Goal: Find specific page/section: Locate a particular part of the current website

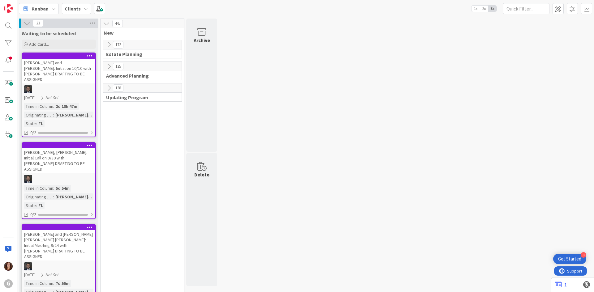
click at [71, 8] on b "Clients" at bounding box center [73, 9] width 16 height 6
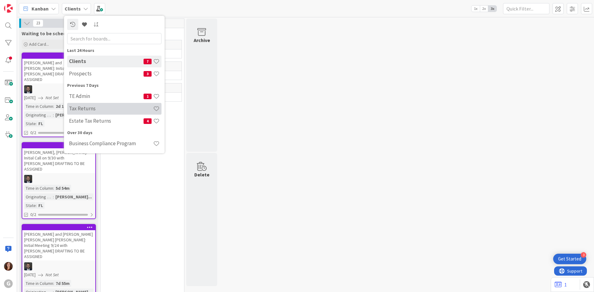
click at [83, 107] on h4 "Tax Returns" at bounding box center [111, 108] width 84 height 6
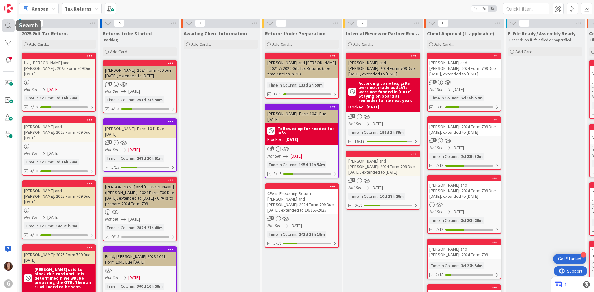
click at [10, 24] on div at bounding box center [8, 25] width 12 height 12
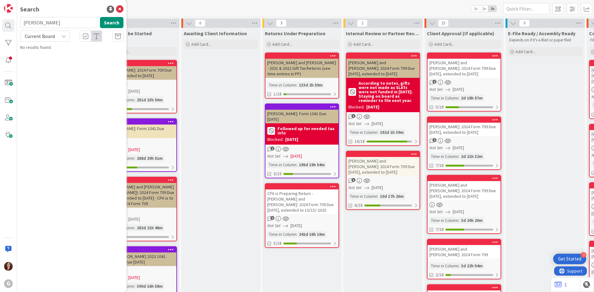
drag, startPoint x: 38, startPoint y: 23, endPoint x: 22, endPoint y: 23, distance: 15.8
click at [22, 23] on input "[PERSON_NAME]" at bounding box center [58, 22] width 77 height 11
type input "[PERSON_NAME]"
click at [80, 166] on div "Search [PERSON_NAME] Search Current Board No results found." at bounding box center [72, 146] width 110 height 292
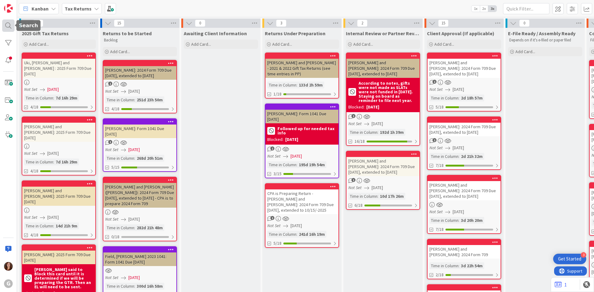
click at [10, 27] on div at bounding box center [8, 25] width 12 height 12
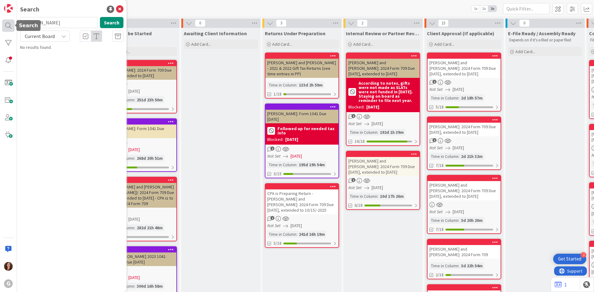
drag, startPoint x: 51, startPoint y: 26, endPoint x: 12, endPoint y: 25, distance: 38.7
click at [12, 25] on div "G Search [PERSON_NAME] Search Current Board No results found." at bounding box center [8, 146] width 17 height 292
type input "[PERSON_NAME]"
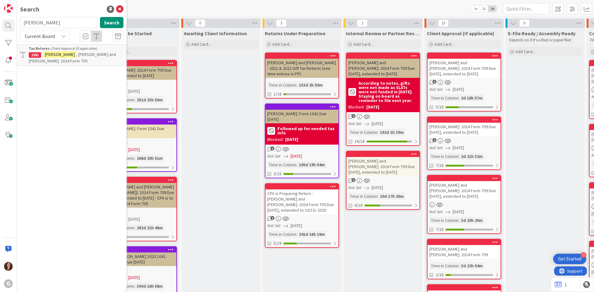
click at [76, 56] on span ", [PERSON_NAME] and [PERSON_NAME]: 2024 Form 709" at bounding box center [72, 58] width 87 height 12
